Goal: Communication & Community: Answer question/provide support

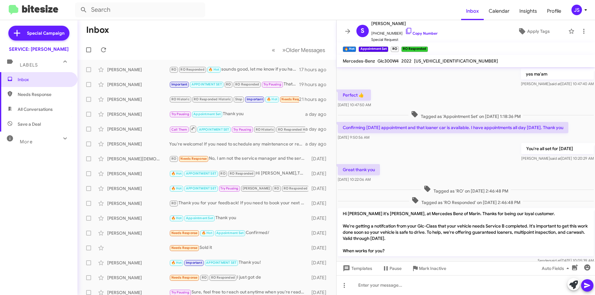
scroll to position [291, 0]
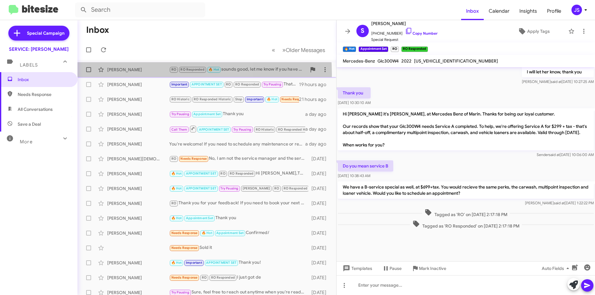
click at [135, 74] on div "Yo Yoshida RO RO Responded 🔥 Hot sounds good, let me know if you have any other…" at bounding box center [206, 70] width 249 height 12
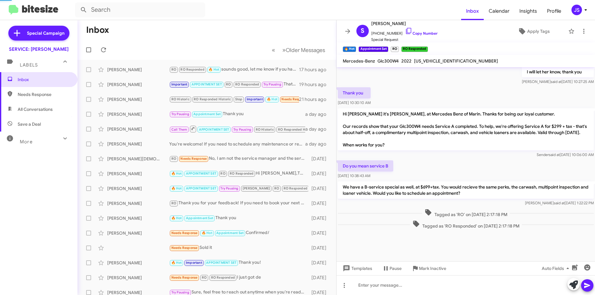
scroll to position [446, 0]
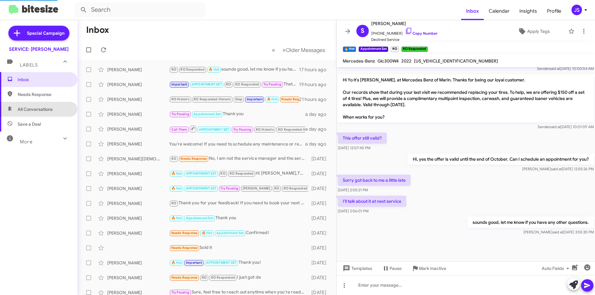
click at [56, 109] on span "All Conversations" at bounding box center [39, 109] width 78 height 15
type input "in:all-conversations"
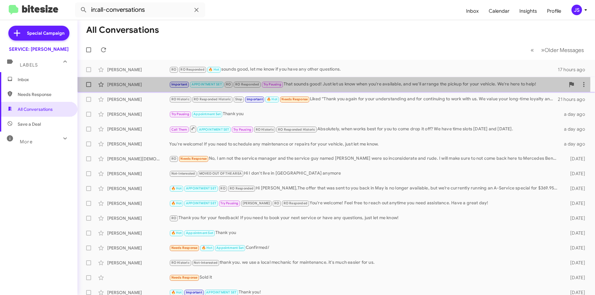
click at [148, 84] on div "[PERSON_NAME]" at bounding box center [138, 85] width 62 height 6
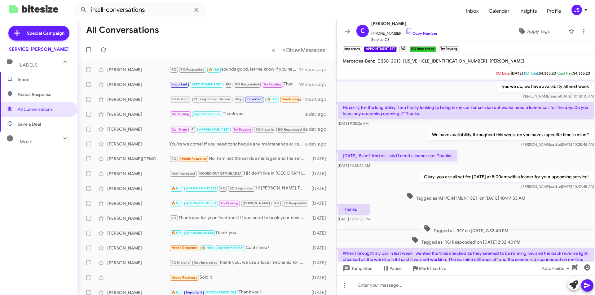
scroll to position [304, 0]
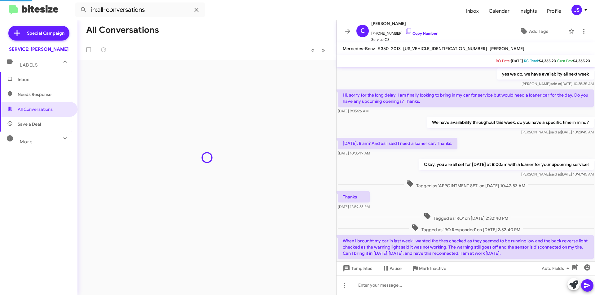
scroll to position [279, 0]
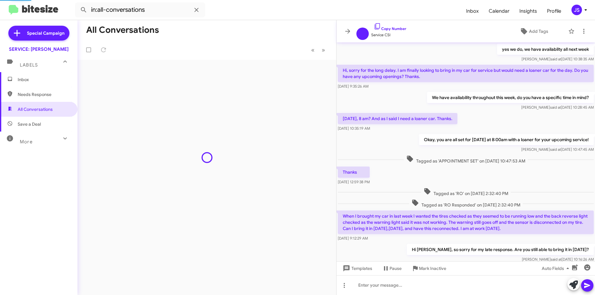
scroll to position [279, 0]
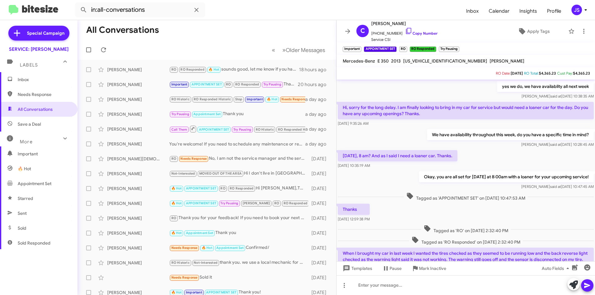
scroll to position [304, 0]
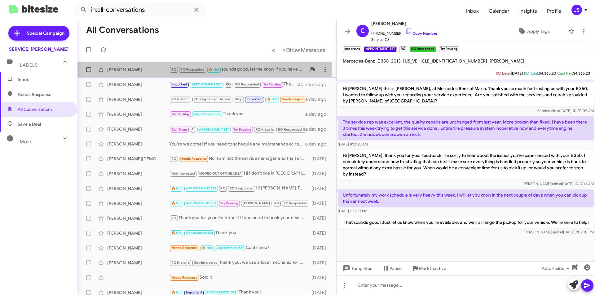
click at [143, 66] on div "Yo Yoshida RO RO Responded 🔥 Hot sounds good, let me know if you have any other…" at bounding box center [206, 70] width 249 height 12
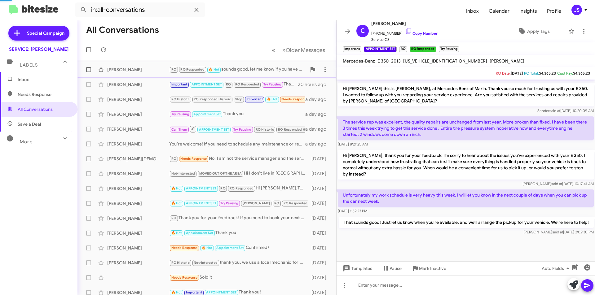
scroll to position [446, 0]
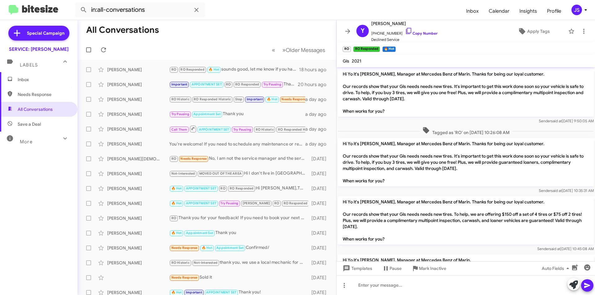
scroll to position [446, 0]
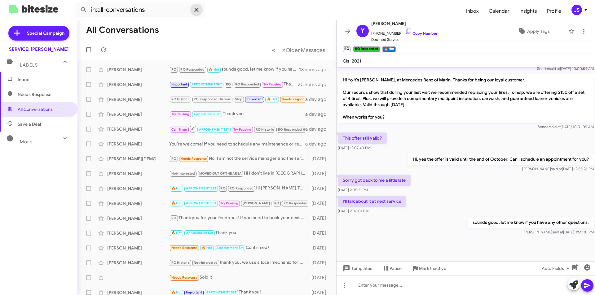
click at [197, 10] on icon at bounding box center [196, 9] width 7 height 7
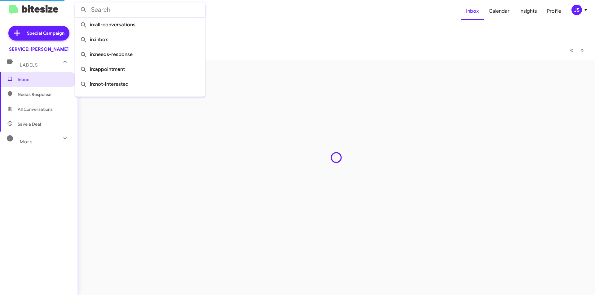
click at [172, 8] on input "text" at bounding box center [140, 9] width 130 height 15
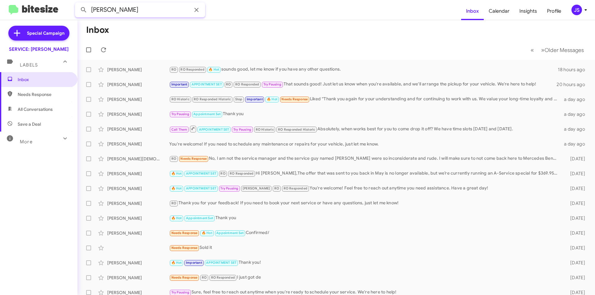
type input "andrea"
click at [78, 4] on button at bounding box center [84, 10] width 12 height 12
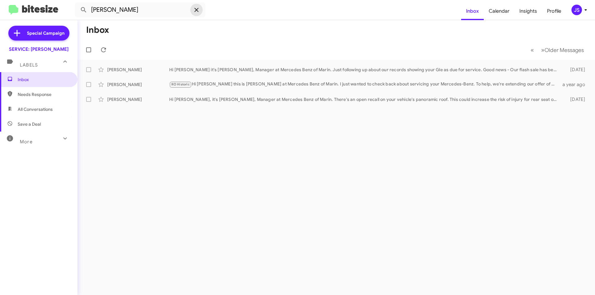
click at [195, 6] on icon at bounding box center [196, 9] width 7 height 7
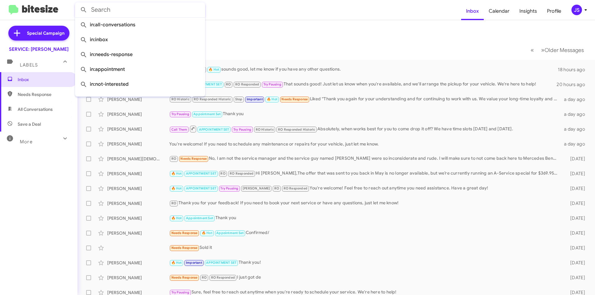
click at [265, 17] on form at bounding box center [268, 9] width 386 height 15
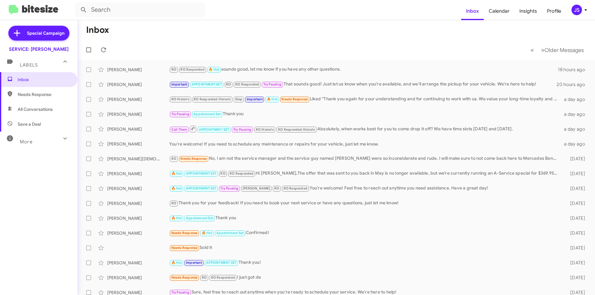
click at [44, 113] on span "All Conversations" at bounding box center [39, 109] width 78 height 15
type input "in:all-conversations"
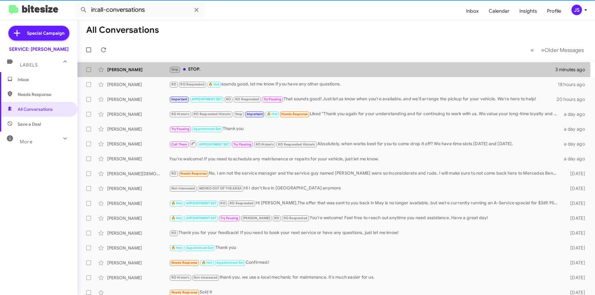
click at [137, 73] on div "Donald Trst Stop STOP. 3 minutes ago" at bounding box center [336, 70] width 508 height 12
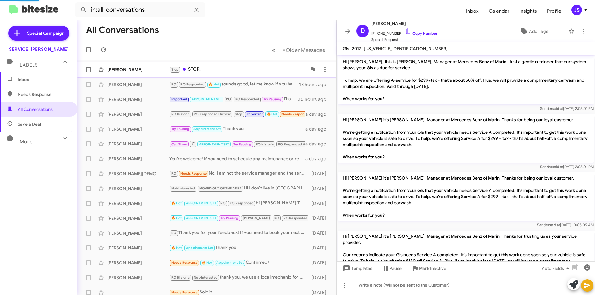
scroll to position [953, 0]
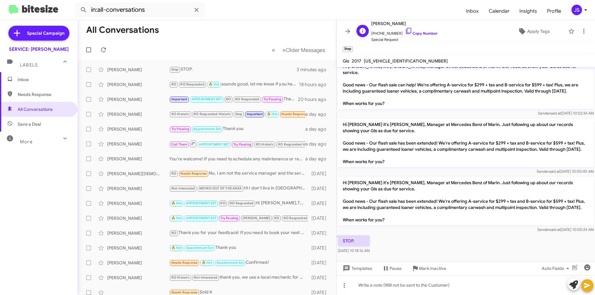
click at [412, 31] on span "+14159871417 Copy Number" at bounding box center [404, 31] width 66 height 9
click at [405, 30] on icon at bounding box center [408, 30] width 7 height 7
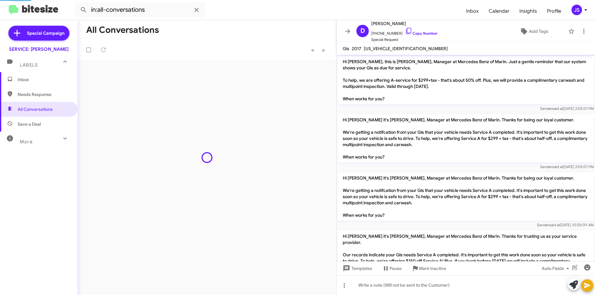
scroll to position [953, 0]
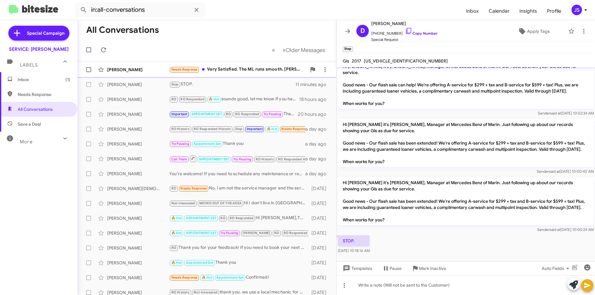
click at [264, 68] on div "Needs Response Very Satisfied. The ML runs smooth. Eliseo provided excellent se…" at bounding box center [237, 69] width 137 height 7
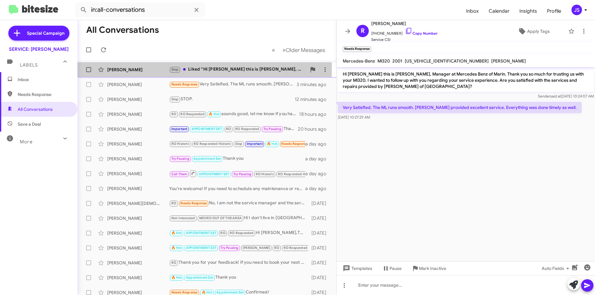
click at [150, 69] on div "Joel Schilperoort" at bounding box center [138, 70] width 62 height 6
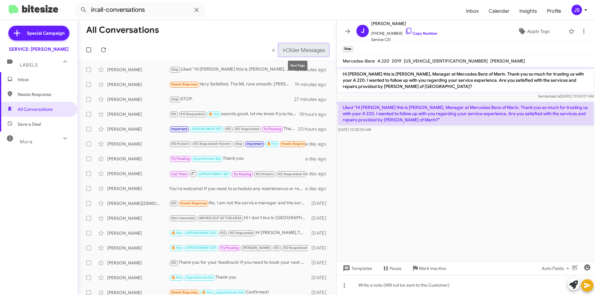
click at [300, 45] on button "» Next Older Messages" at bounding box center [304, 50] width 50 height 13
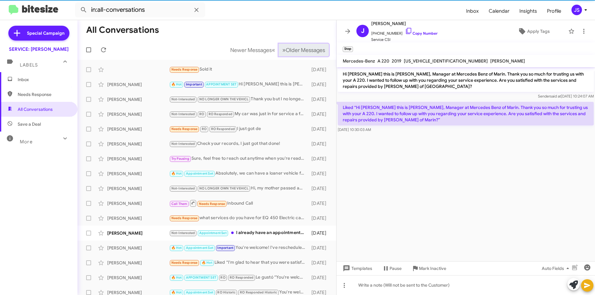
click at [300, 45] on button "» Next Older Messages" at bounding box center [304, 50] width 50 height 13
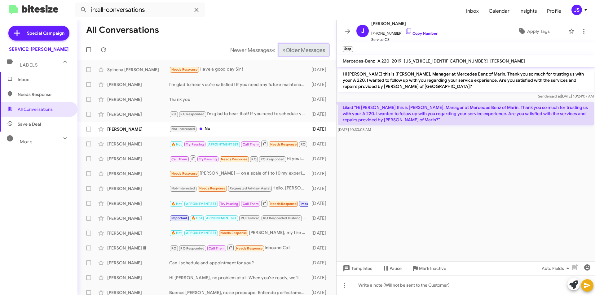
click at [300, 45] on button "» Next Older Messages" at bounding box center [304, 50] width 50 height 13
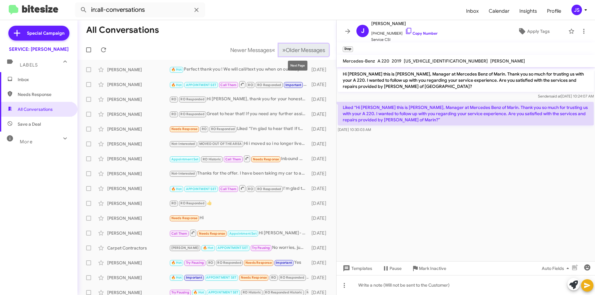
click at [295, 49] on span "Older Messages" at bounding box center [305, 50] width 39 height 7
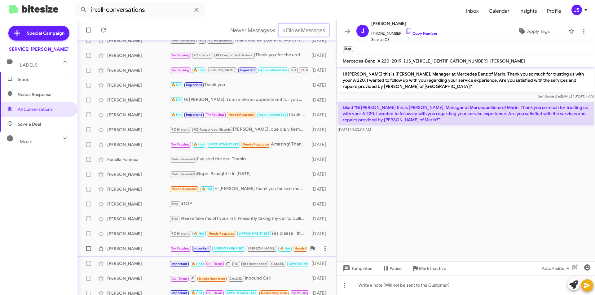
scroll to position [64, 0]
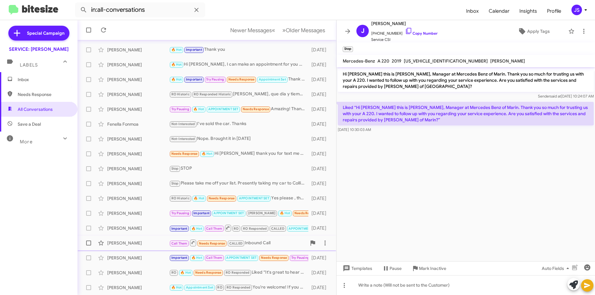
click at [105, 237] on span "Ronald Durand Call Them Needs Response CALLED Inbound Call 11 days ago" at bounding box center [207, 243] width 259 height 15
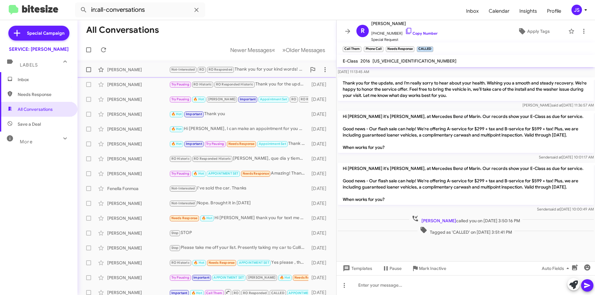
click at [122, 68] on div "[PERSON_NAME]" at bounding box center [138, 70] width 62 height 6
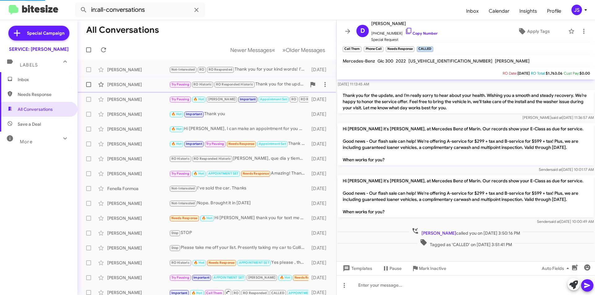
scroll to position [208, 0]
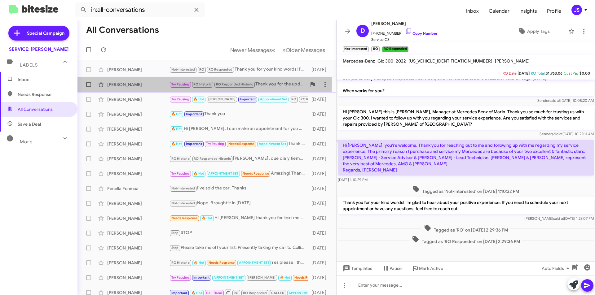
click at [126, 82] on div "[PERSON_NAME]" at bounding box center [138, 85] width 62 height 6
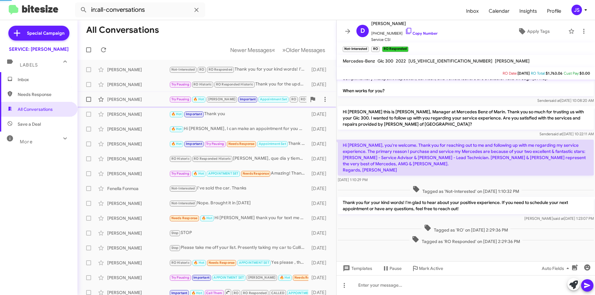
scroll to position [64, 0]
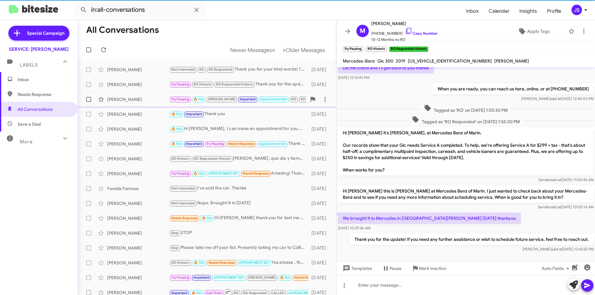
click at [134, 101] on div "[PERSON_NAME]" at bounding box center [138, 99] width 62 height 6
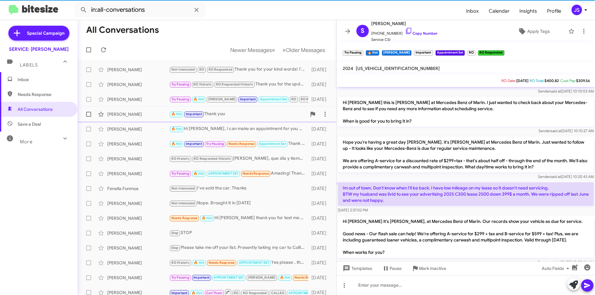
click at [136, 116] on div "[PERSON_NAME]" at bounding box center [138, 114] width 62 height 6
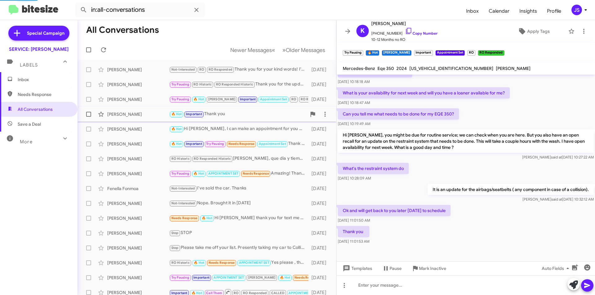
scroll to position [82, 0]
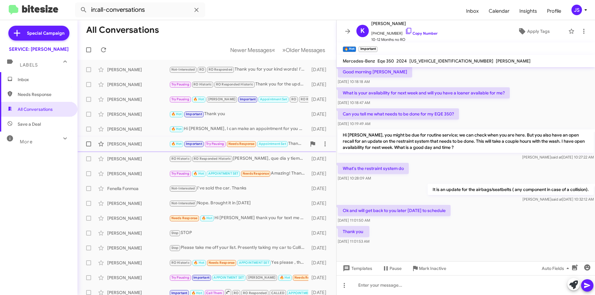
click at [142, 149] on div "Natalie Garett 🔥 Hot Important Try Pausing Needs Response Appointment Set Thank…" at bounding box center [206, 144] width 249 height 12
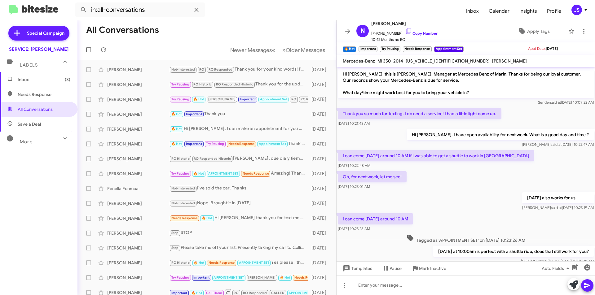
scroll to position [144, 0]
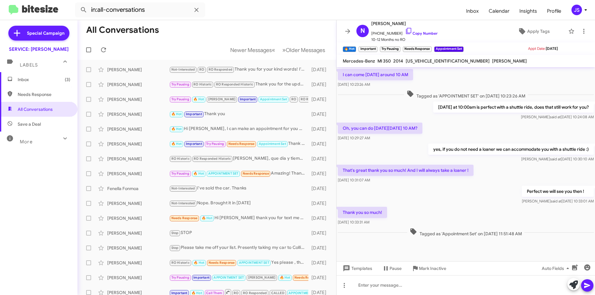
click at [43, 68] on mat-expansion-panel-header "Labels" at bounding box center [39, 62] width 78 height 20
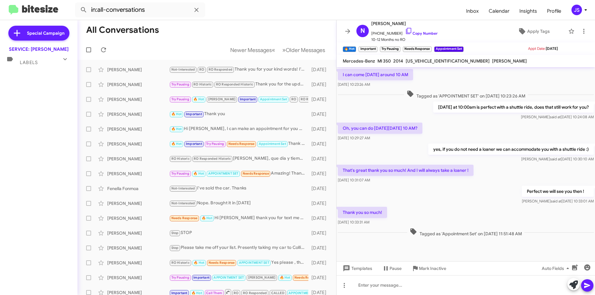
click at [45, 76] on div "Special Campaign SERVICE: [PERSON_NAME] Labels Inbox (3) Needs Response All Con…" at bounding box center [39, 156] width 78 height 273
click at [45, 62] on div "Labels" at bounding box center [32, 59] width 55 height 11
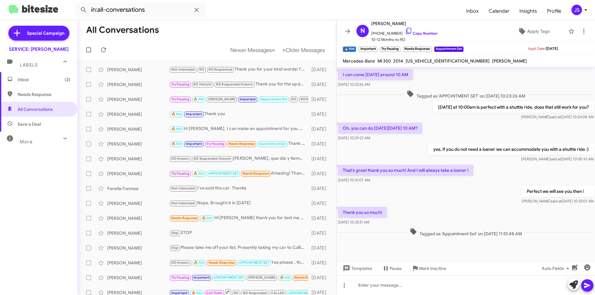
click at [43, 78] on span "Inbox (3)" at bounding box center [44, 80] width 53 height 6
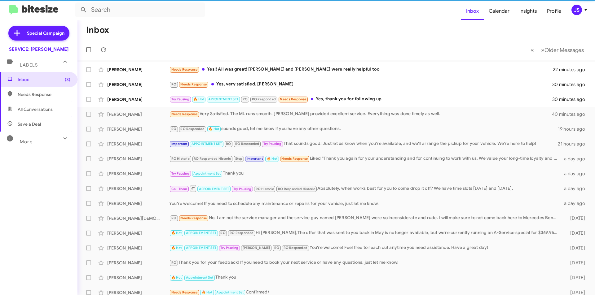
click at [165, 70] on div "[PERSON_NAME]" at bounding box center [138, 70] width 62 height 6
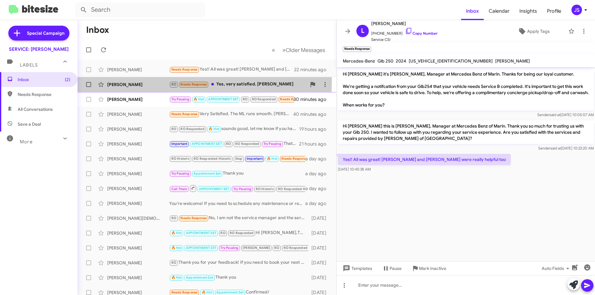
click at [141, 80] on div "[PERSON_NAME] RO Needs Response Yes, very satisfied. [PERSON_NAME] 30 minutes a…" at bounding box center [206, 84] width 249 height 12
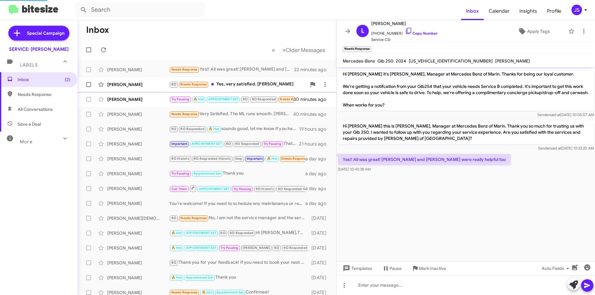
scroll to position [62, 0]
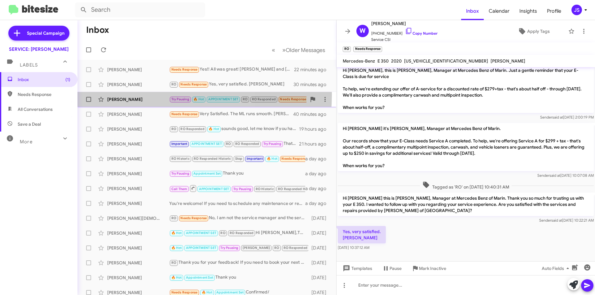
click at [136, 95] on div "[PERSON_NAME] Try Pausing 🔥 Hot APPOINTMENT SET RO RO Responded Needs Response …" at bounding box center [206, 99] width 249 height 12
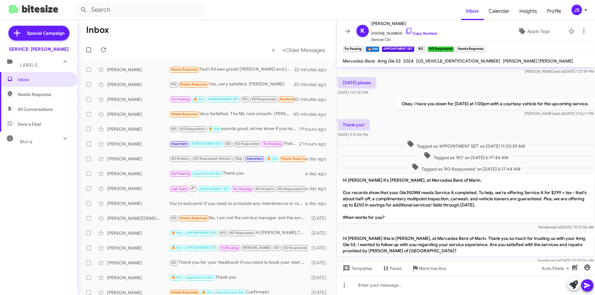
scroll to position [397, 0]
